Goal: Task Accomplishment & Management: Complete application form

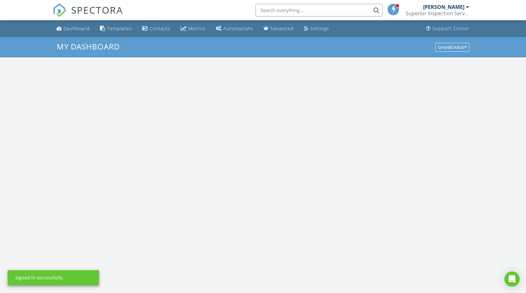
scroll to position [587, 536]
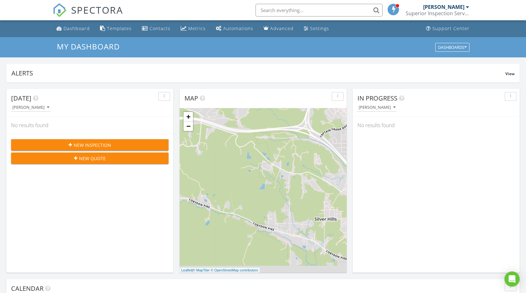
click at [104, 142] on span "New Inspection" at bounding box center [92, 145] width 37 height 7
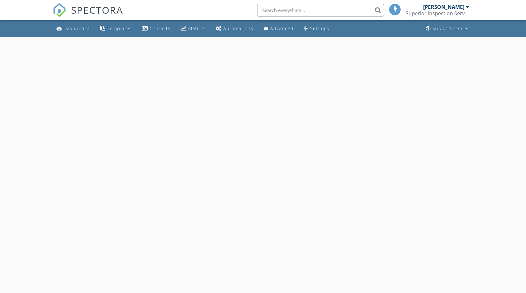
select select "7"
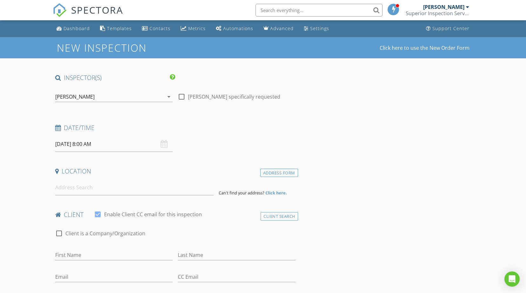
click at [135, 140] on input "[DATE] 8:00 AM" at bounding box center [114, 144] width 118 height 16
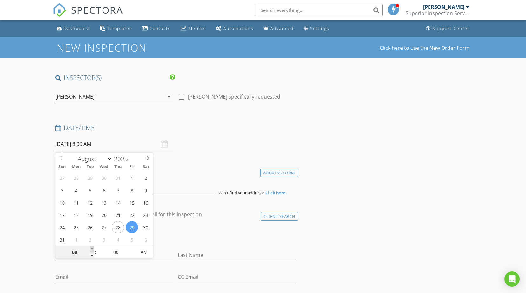
type input "09"
type input "[DATE] 9:00 AM"
click at [91, 246] on span at bounding box center [92, 249] width 4 height 6
type input "10"
type input "[DATE] 10:00 AM"
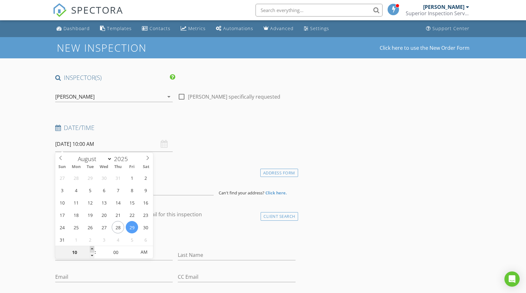
click at [91, 246] on span at bounding box center [92, 249] width 4 height 6
type input "11"
type input "[DATE] 11:00 AM"
click at [91, 246] on span at bounding box center [92, 249] width 4 height 6
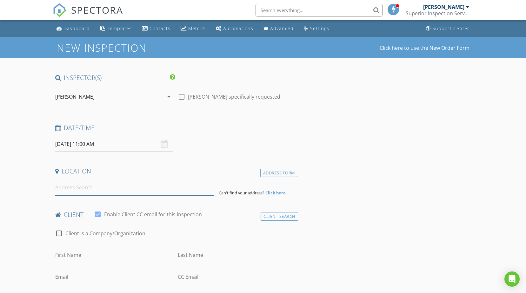
click at [102, 187] on input at bounding box center [134, 188] width 158 height 16
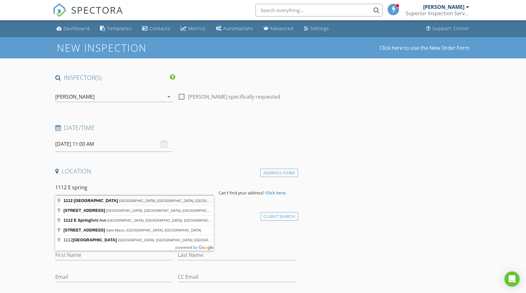
type input "[STREET_ADDRESS]"
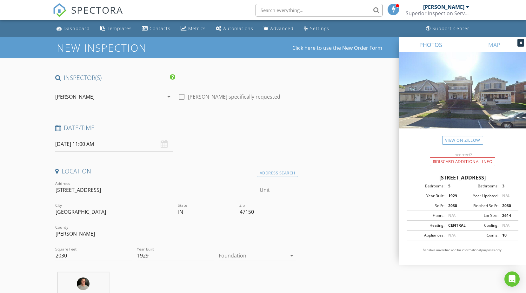
click at [287, 256] on div "arrow_drop_down" at bounding box center [291, 256] width 9 height 8
click at [268, 281] on div "Crawlspace" at bounding box center [257, 282] width 67 height 8
click at [74, 255] on input "2030" at bounding box center [93, 256] width 77 height 10
type input "2400"
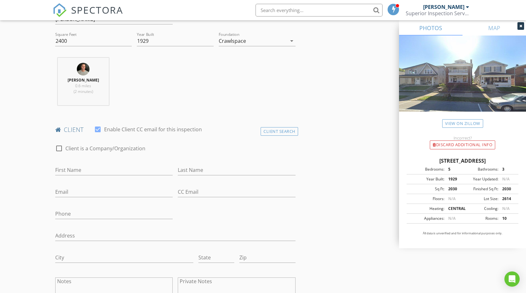
scroll to position [222, 0]
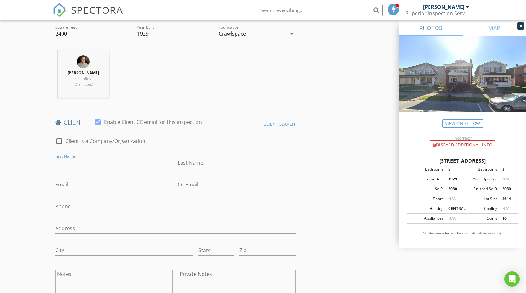
click at [103, 163] on input "First Name" at bounding box center [114, 163] width 118 height 10
type input "John"
type input "Reeves"
click at [96, 180] on input "Email" at bounding box center [114, 185] width 118 height 10
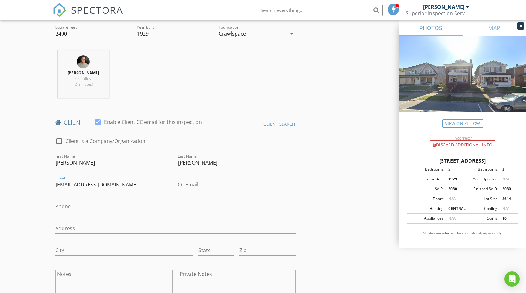
type input "johnreeves.jrr@gmail.com"
click at [93, 202] on input "Phone" at bounding box center [114, 206] width 118 height 10
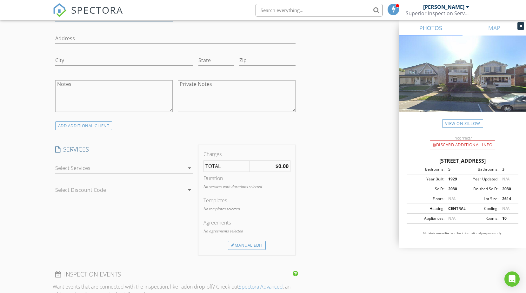
scroll to position [412, 0]
type input "502-377-0262"
click at [187, 167] on icon "arrow_drop_down" at bounding box center [190, 168] width 8 height 8
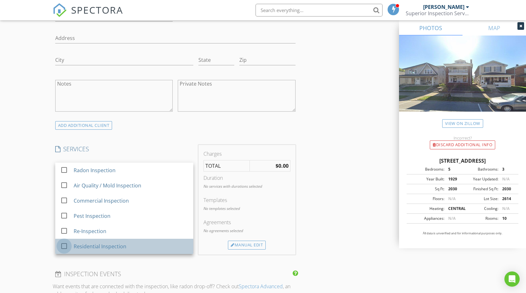
click at [62, 248] on div at bounding box center [64, 246] width 11 height 11
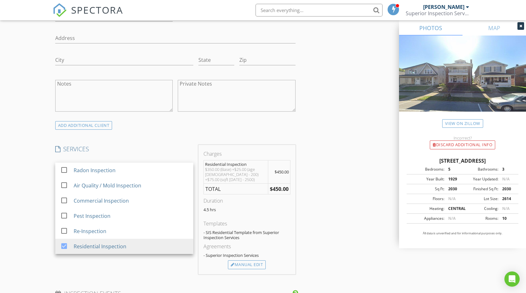
click at [154, 148] on h4 "SERVICES" at bounding box center [124, 149] width 138 height 8
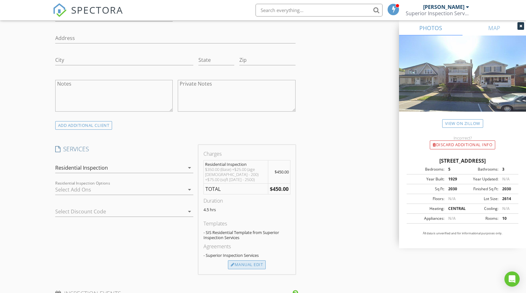
click at [243, 261] on div "Manual Edit" at bounding box center [247, 265] width 38 height 9
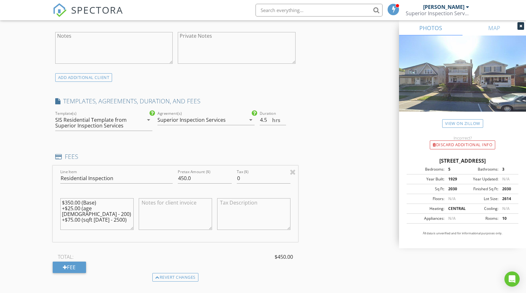
scroll to position [476, 0]
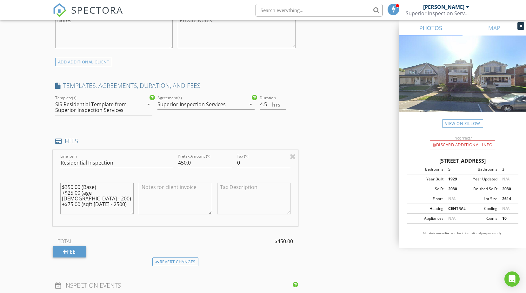
click at [91, 205] on textarea "$350.00 (Base) +$25.00 (age 50 - 200) +$75.00 (sqft 2000 - 2500)" at bounding box center [96, 199] width 73 height 32
type textarea "$350.00 (Base) +$25.00 (age 50 - 200) +$75.00 (sqft 2000 - 2500) +$100 duplex"
click at [181, 162] on input "450.0" at bounding box center [205, 163] width 54 height 10
type input "550.0"
click at [195, 136] on div "INSPECTOR(S) check_box Gary Mudd PRIMARY Gary Mudd arrow_drop_down check_box_ou…" at bounding box center [175, 170] width 245 height 1144
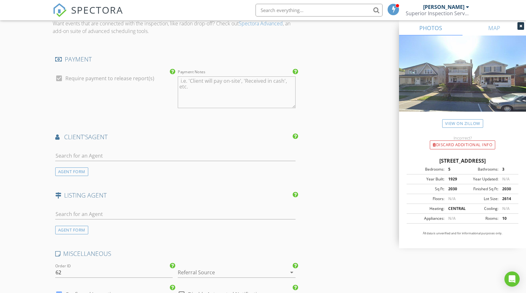
scroll to position [762, 0]
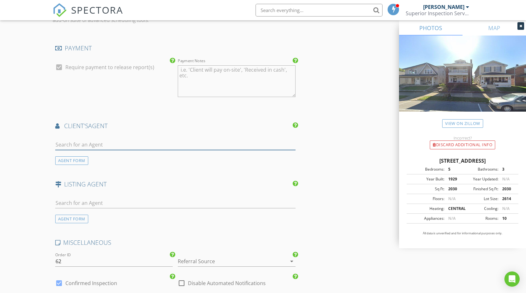
click at [128, 140] on input "text" at bounding box center [175, 145] width 240 height 10
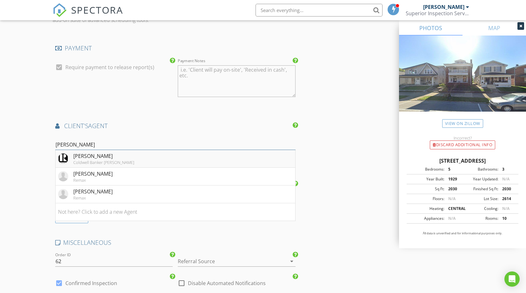
type input "paul"
click at [123, 159] on li "Paul Kiger Coldwell Banker McMahan" at bounding box center [176, 159] width 240 height 18
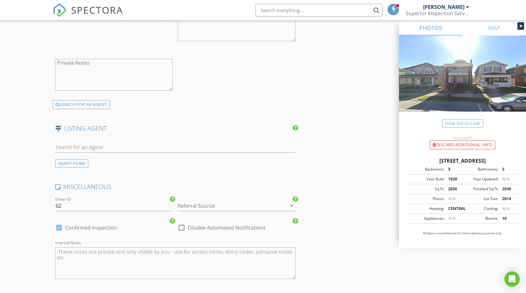
scroll to position [1015, 0]
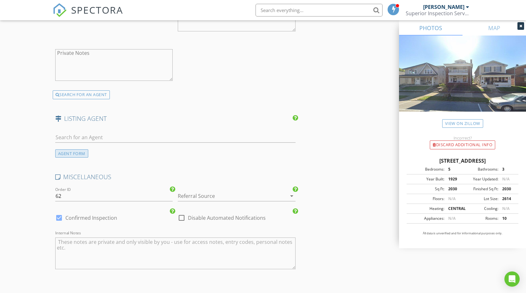
click at [80, 153] on div "AGENT FORM" at bounding box center [71, 153] width 33 height 9
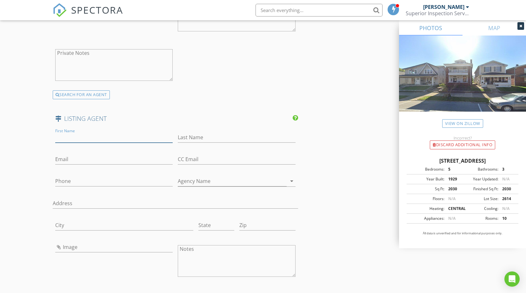
click at [94, 140] on input "First Name" at bounding box center [114, 137] width 118 height 10
type input "S"
type input "Ashley"
type input "Hayes"
click at [89, 155] on input "Email" at bounding box center [114, 159] width 118 height 10
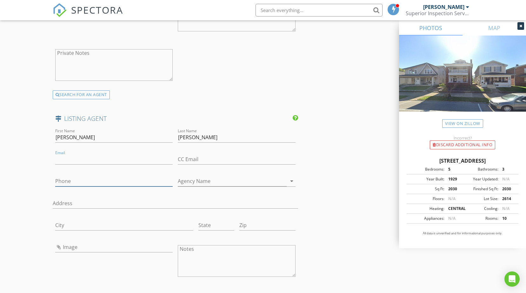
click at [80, 177] on div "Phone" at bounding box center [114, 182] width 118 height 21
type input "314-677-4544"
click at [80, 159] on input "Email" at bounding box center [114, 159] width 118 height 10
type input "s"
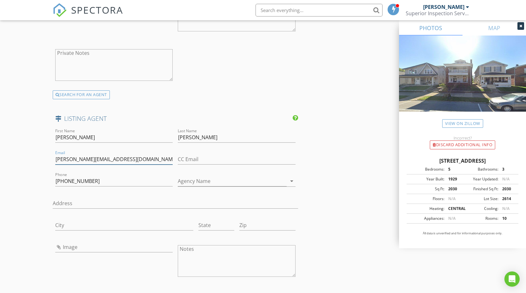
type input "ashleyhayes@schulerbauer.com"
click at [232, 181] on input "Agency Name" at bounding box center [232, 181] width 109 height 10
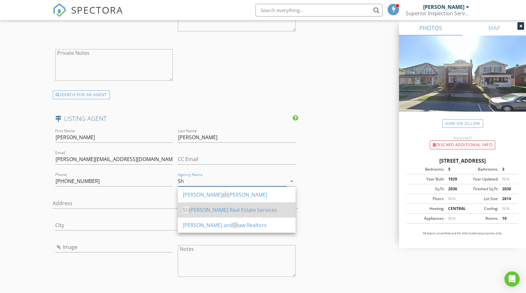
click at [234, 206] on div "Sh uler Bauer Real Estate Services" at bounding box center [237, 209] width 108 height 15
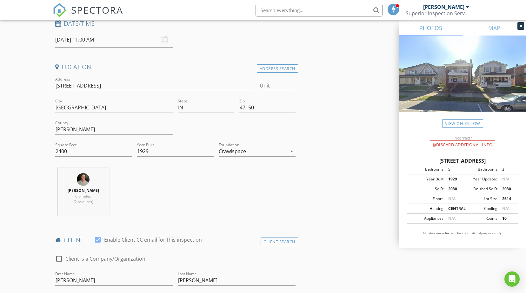
scroll to position [0, 0]
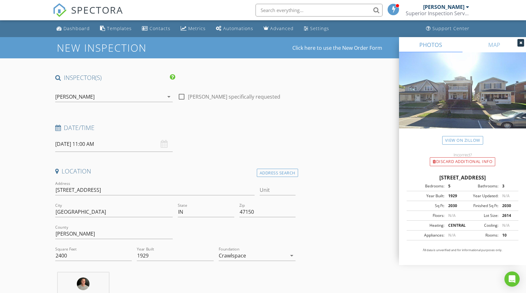
type input "Shuler Bauer Real Estate Services"
